Goal: Task Accomplishment & Management: Manage account settings

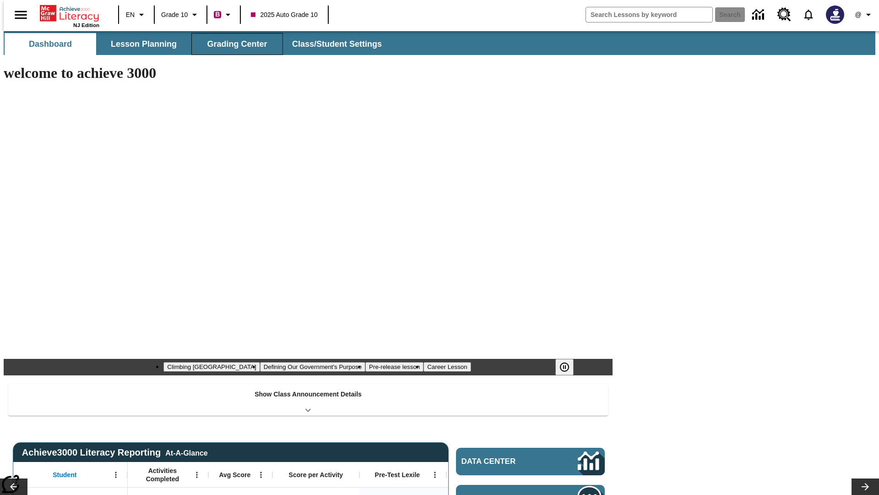
click at [234, 44] on button "Grading Center" at bounding box center [237, 44] width 92 height 22
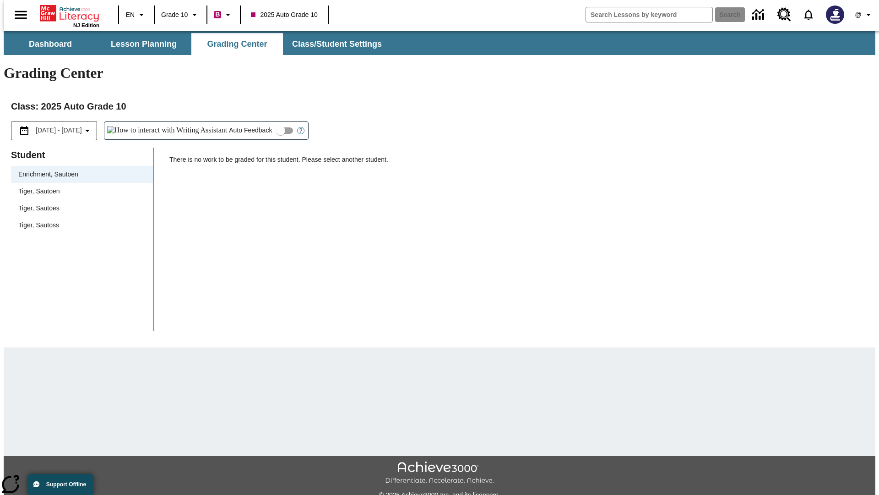
click at [79, 186] on span "Tiger, Sautoen" at bounding box center [81, 191] width 127 height 10
click at [255, 122] on input "Auto Feedback" at bounding box center [281, 130] width 52 height 17
checkbox input "true"
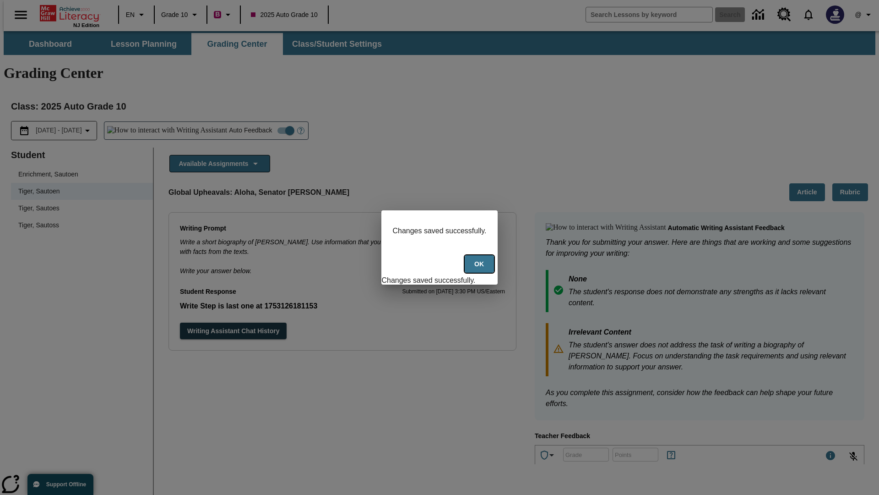
click at [480, 269] on button "Ok" at bounding box center [479, 264] width 29 height 18
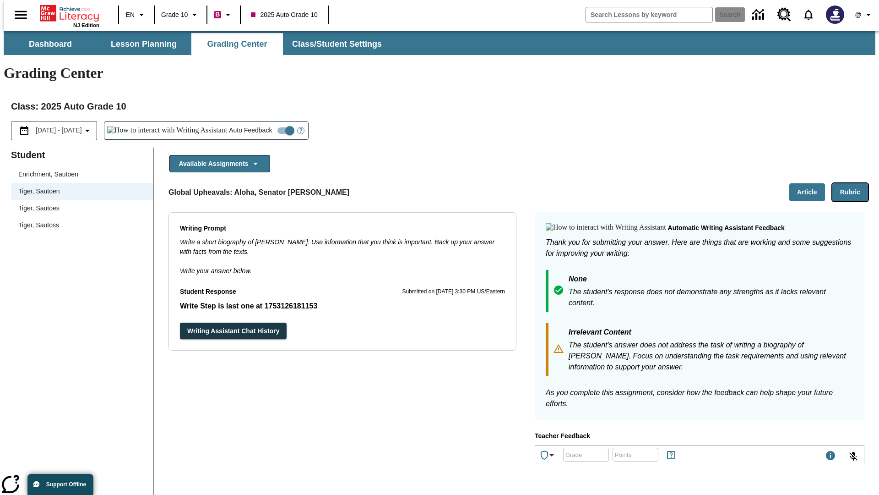
click at [854, 183] on button "Rubric" at bounding box center [851, 192] width 36 height 18
click at [811, 183] on button "Article" at bounding box center [808, 192] width 36 height 18
click at [136, 15] on icon "Language: EN, Select a language" at bounding box center [141, 14] width 11 height 11
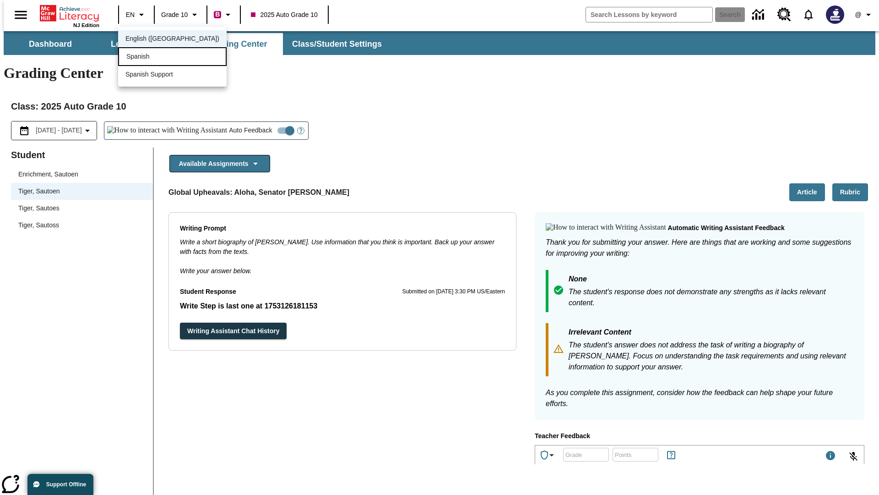
click at [153, 57] on div "Spanish" at bounding box center [172, 56] width 109 height 19
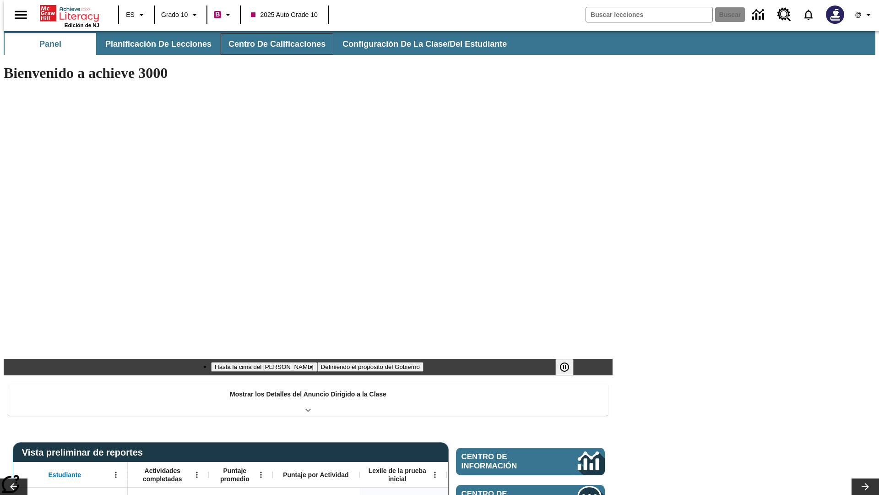
click at [269, 44] on button "Centro de calificaciones" at bounding box center [277, 44] width 113 height 22
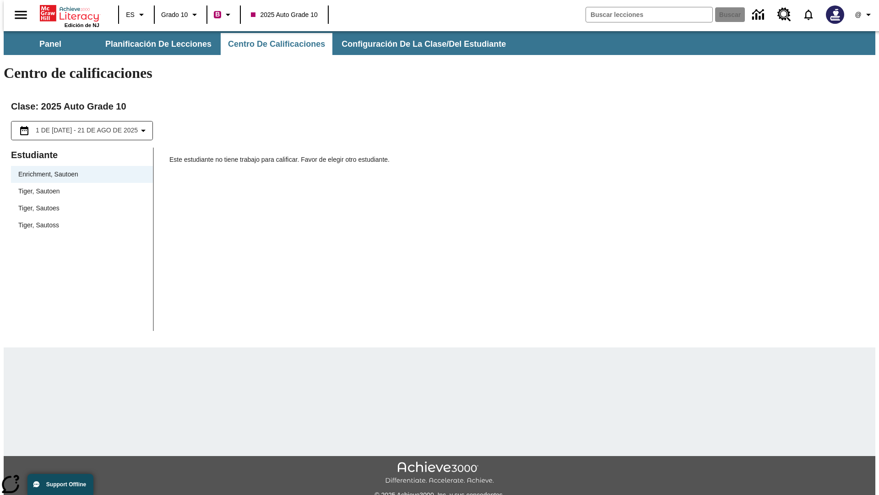
click at [79, 186] on span "Tiger, Sautoen" at bounding box center [81, 191] width 127 height 10
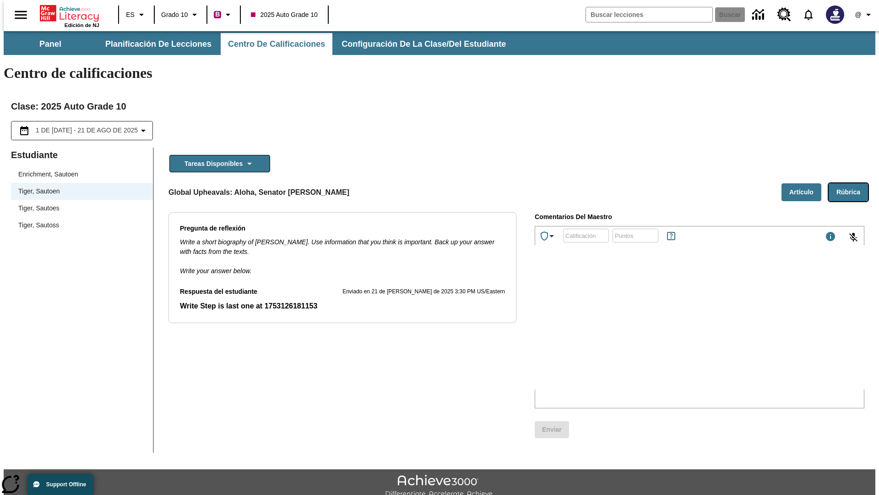
click at [852, 183] on button "Rúbrica" at bounding box center [848, 192] width 39 height 18
click at [805, 183] on button "Artículo" at bounding box center [802, 192] width 40 height 18
